Goal: Obtain resource: Obtain resource

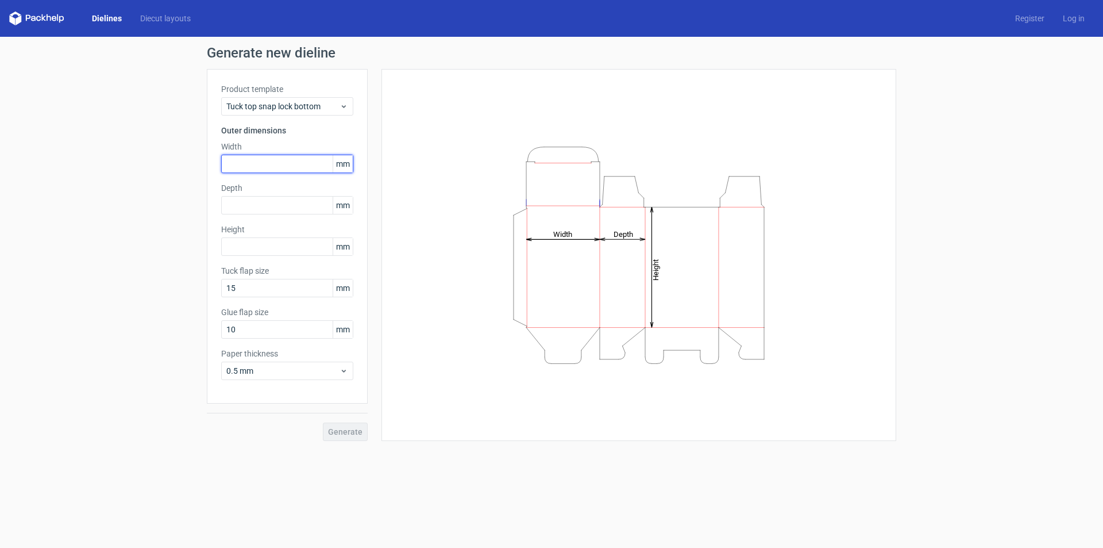
click at [241, 160] on input "text" at bounding box center [287, 164] width 132 height 18
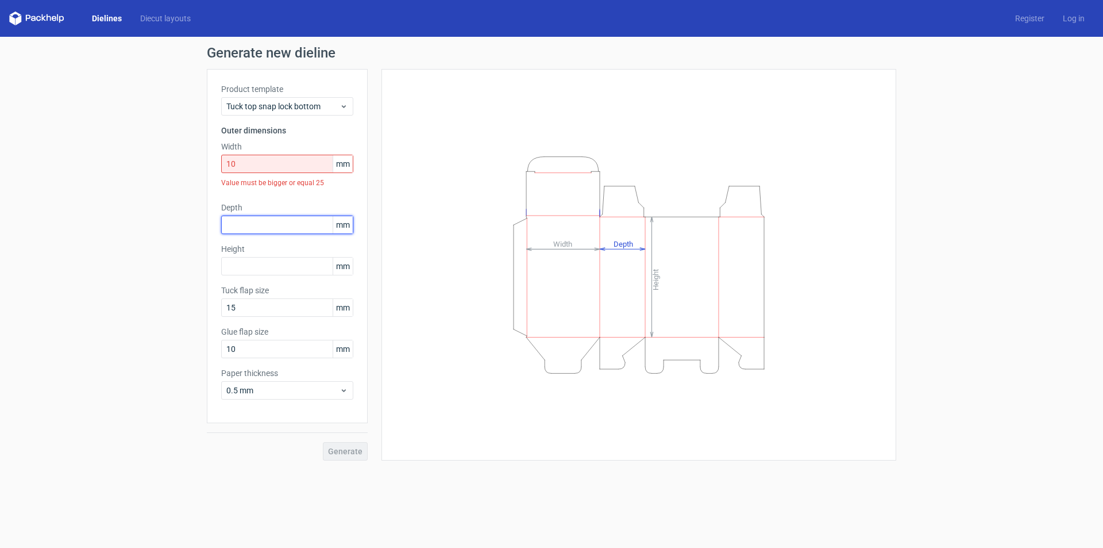
click at [233, 209] on div "Depth mm" at bounding box center [287, 218] width 132 height 32
drag, startPoint x: 252, startPoint y: 159, endPoint x: 189, endPoint y: 155, distance: 62.8
click at [190, 155] on div "Generate new dieline Product template Tuck top snap lock bottom Outer dimension…" at bounding box center [551, 253] width 1103 height 433
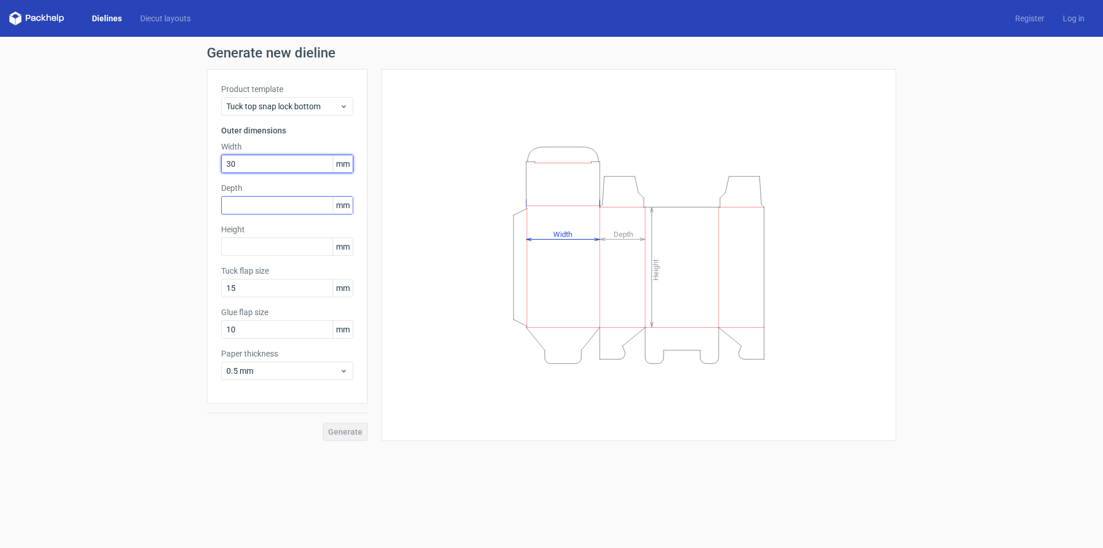
type input "30"
click at [263, 207] on input "text" at bounding box center [287, 205] width 132 height 18
click at [246, 246] on div "Height mm" at bounding box center [287, 239] width 132 height 32
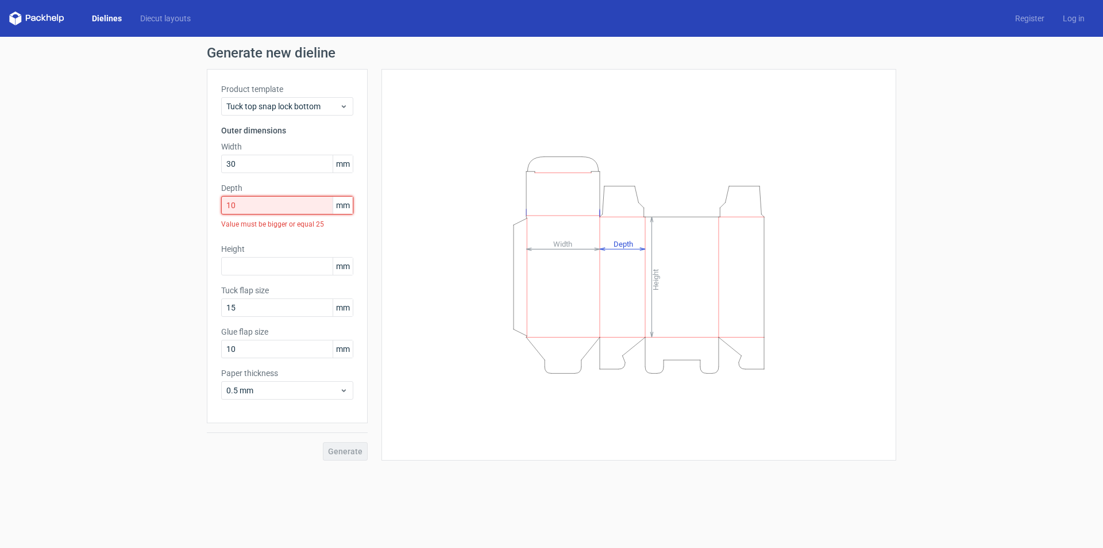
drag, startPoint x: 264, startPoint y: 208, endPoint x: 189, endPoint y: 203, distance: 74.8
click at [190, 203] on div "Generate new dieline Product template Tuck top snap lock bottom Outer dimension…" at bounding box center [551, 253] width 1103 height 433
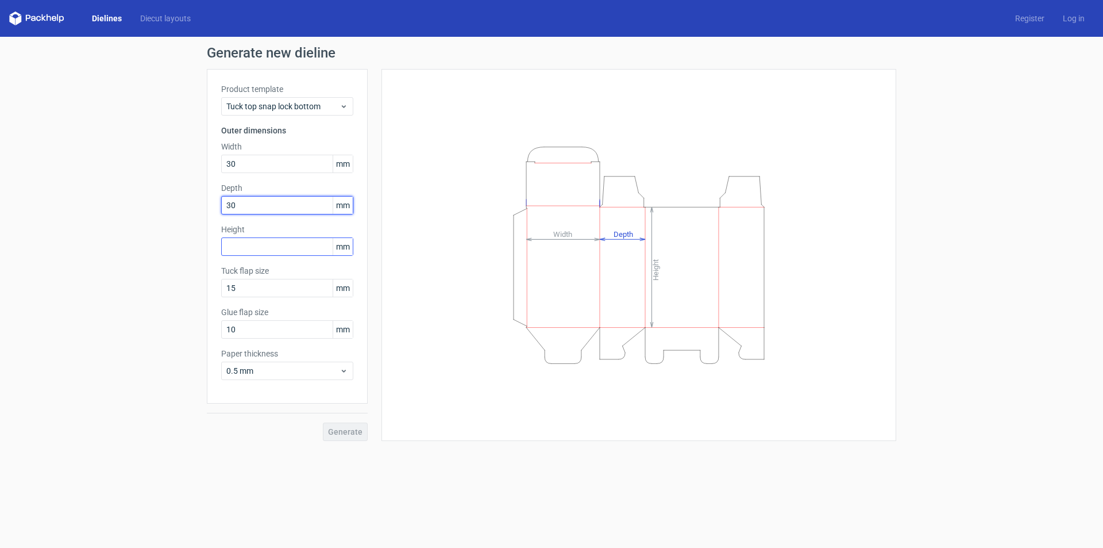
type input "30"
click at [238, 243] on input "text" at bounding box center [287, 246] width 132 height 18
type input "30"
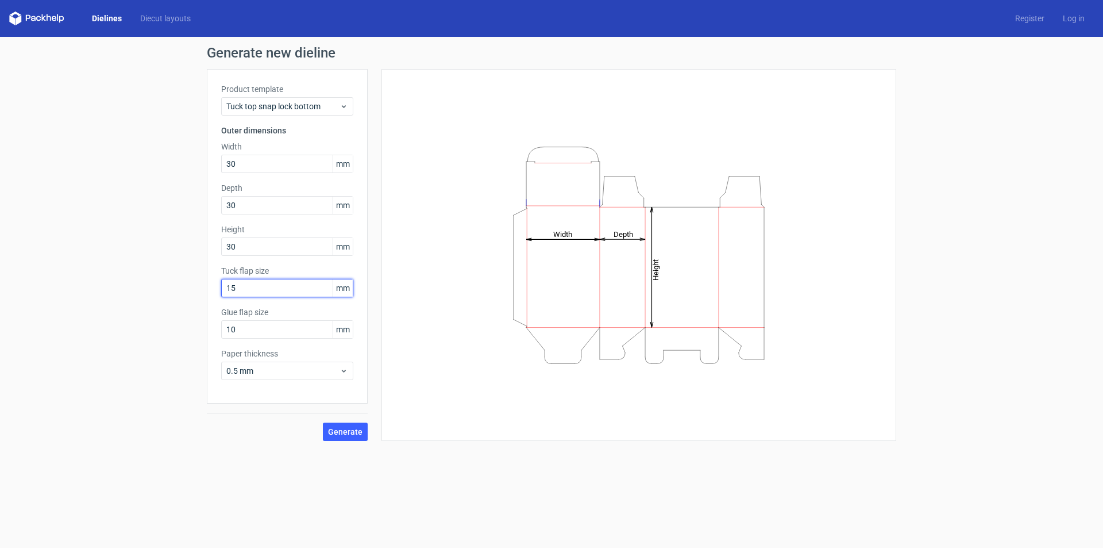
click at [263, 290] on input "15" at bounding box center [287, 288] width 132 height 18
click at [246, 325] on input "10" at bounding box center [287, 329] width 132 height 18
click at [338, 433] on span "Generate" at bounding box center [345, 431] width 34 height 8
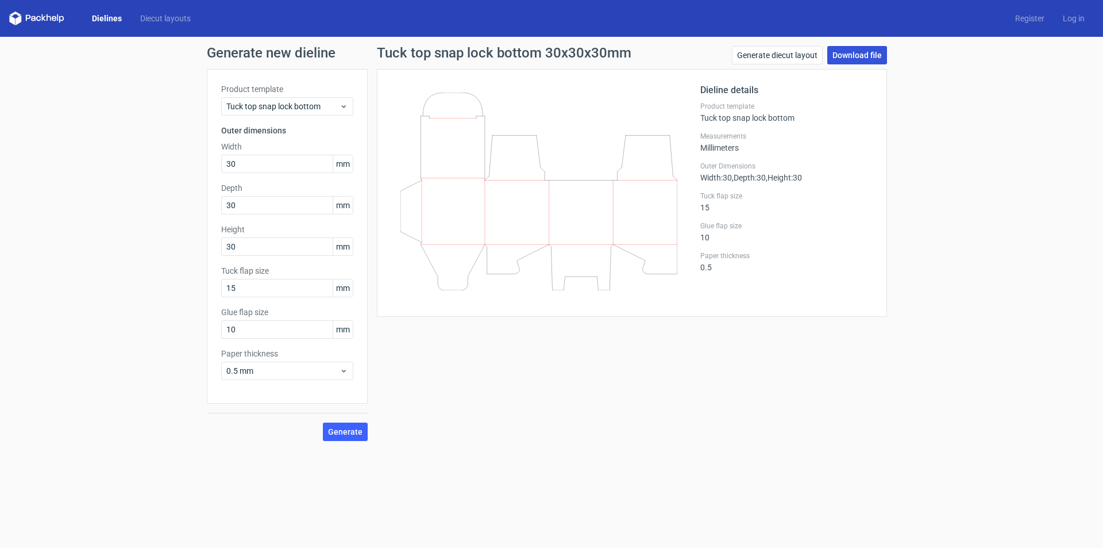
click at [854, 53] on link "Download file" at bounding box center [857, 55] width 60 height 18
